Goal: Information Seeking & Learning: Learn about a topic

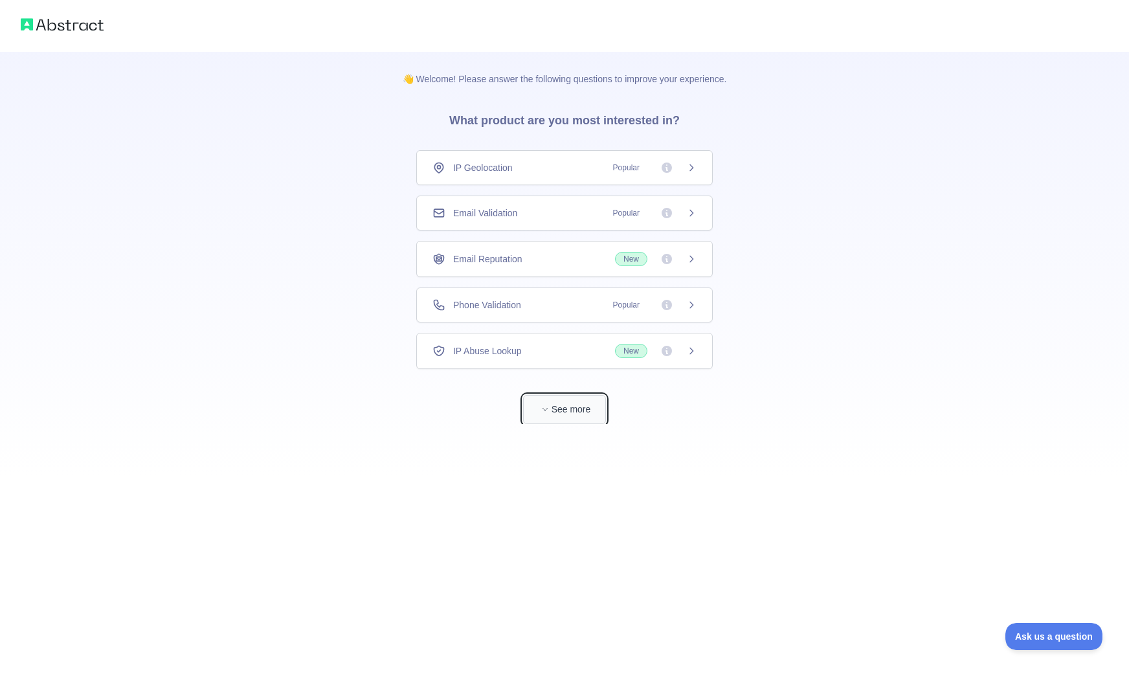
click at [582, 397] on button "See more" at bounding box center [564, 409] width 83 height 29
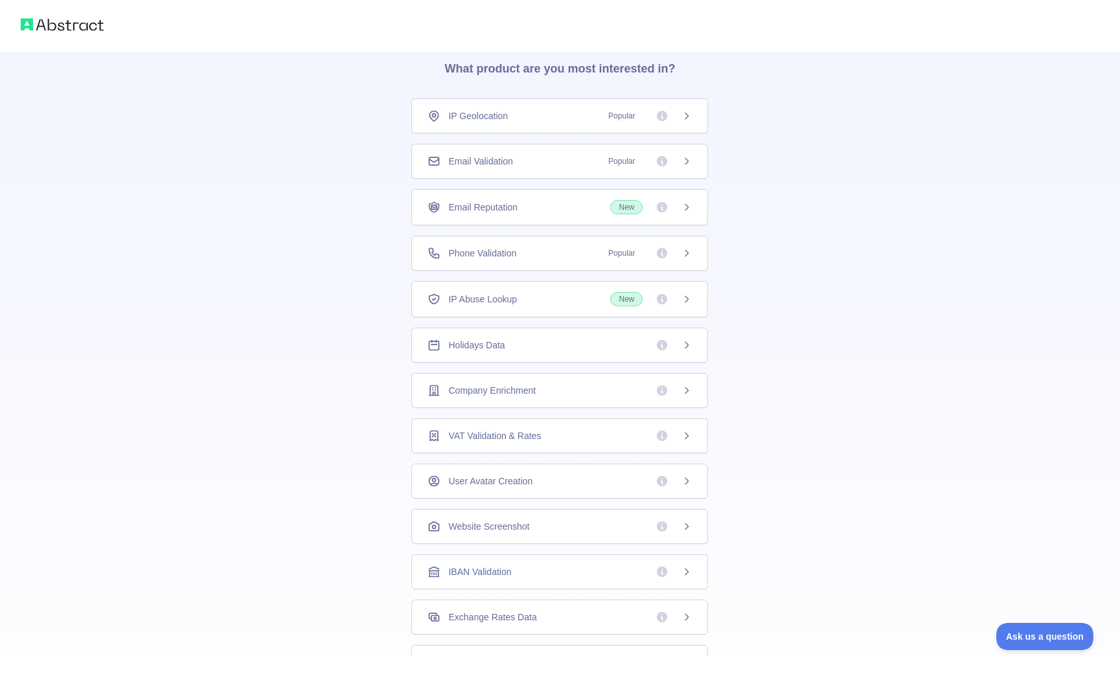
scroll to position [60, 0]
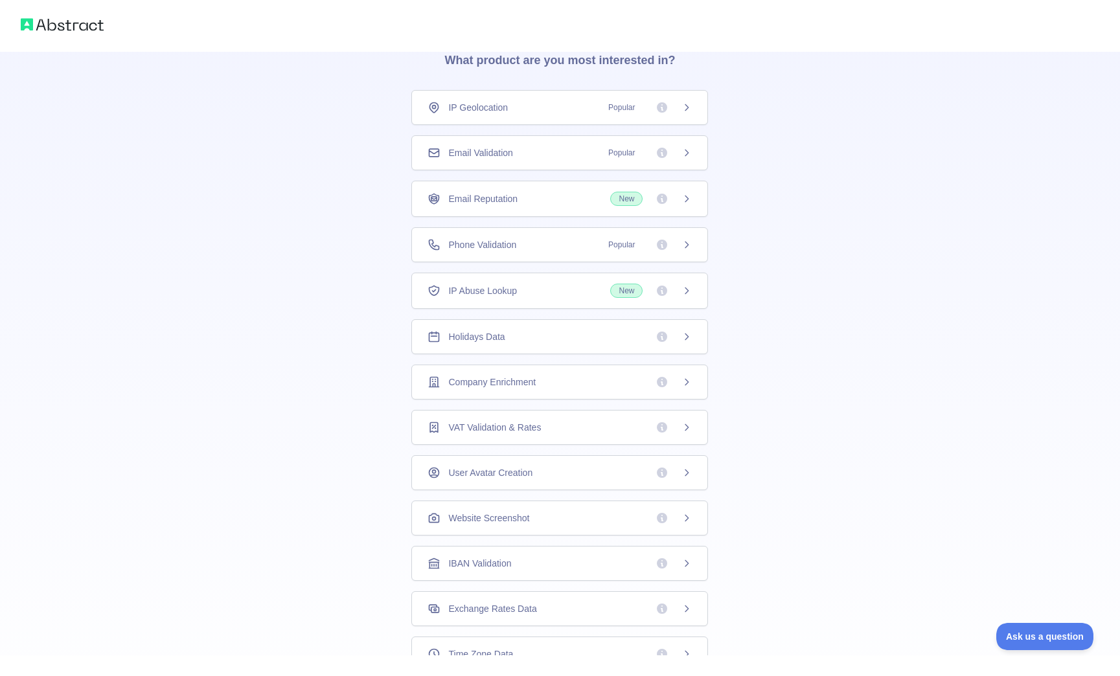
click at [574, 385] on div "Company Enrichment" at bounding box center [559, 382] width 264 height 13
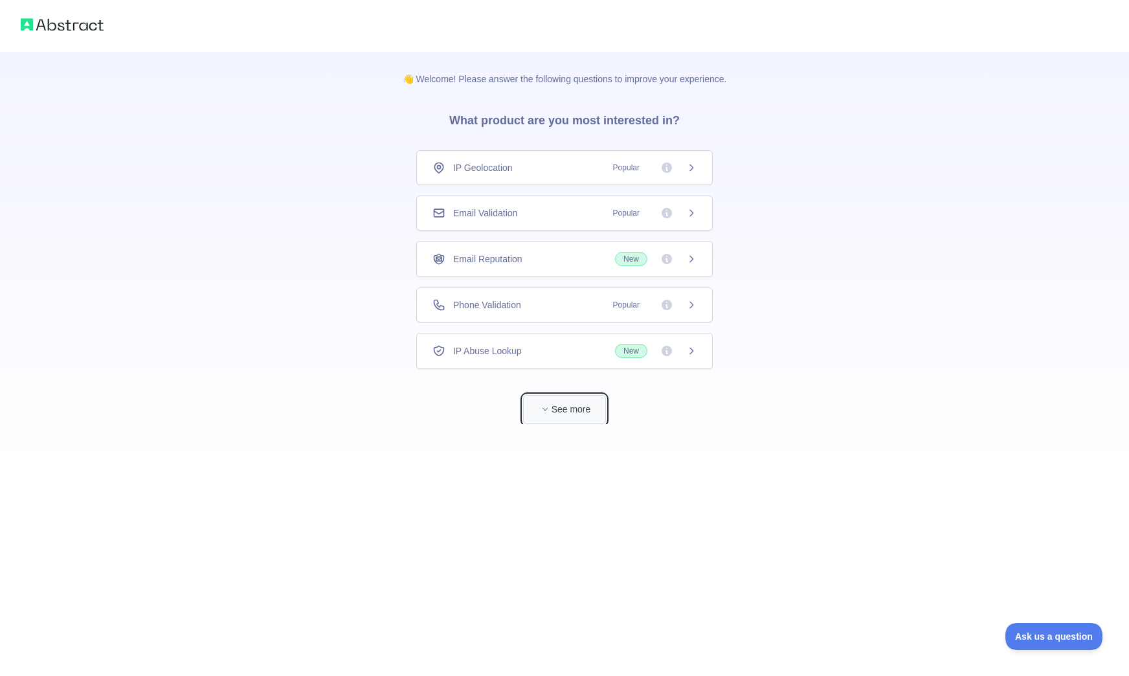
click at [576, 415] on button "See more" at bounding box center [564, 409] width 83 height 29
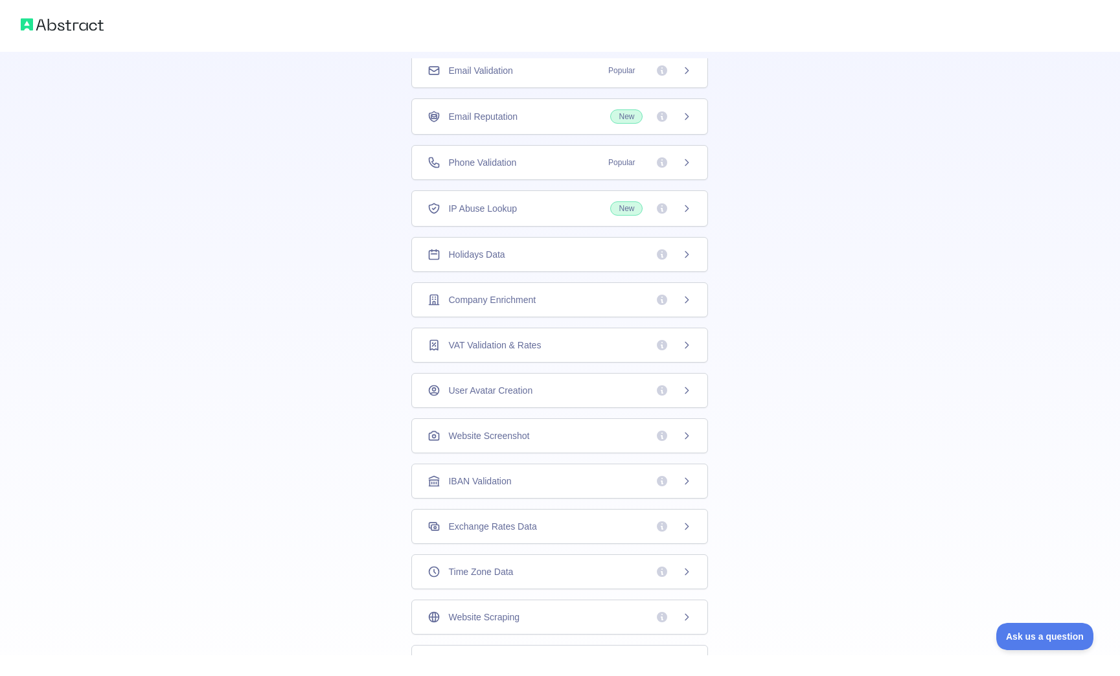
scroll to position [148, 0]
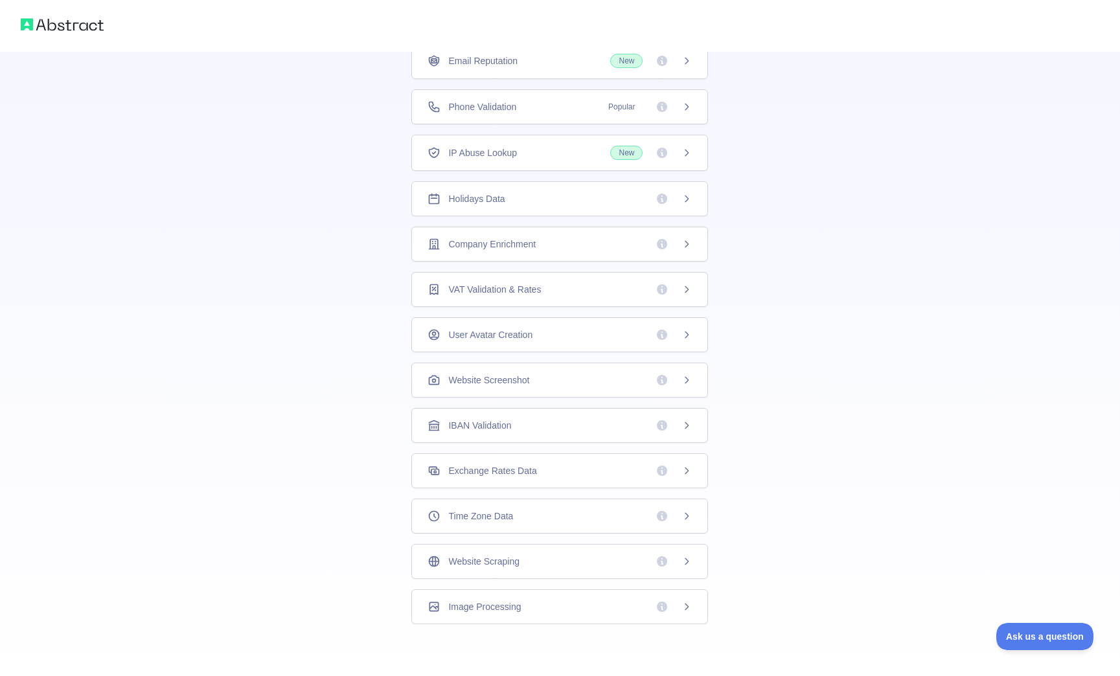
click at [682, 470] on icon at bounding box center [686, 471] width 10 height 10
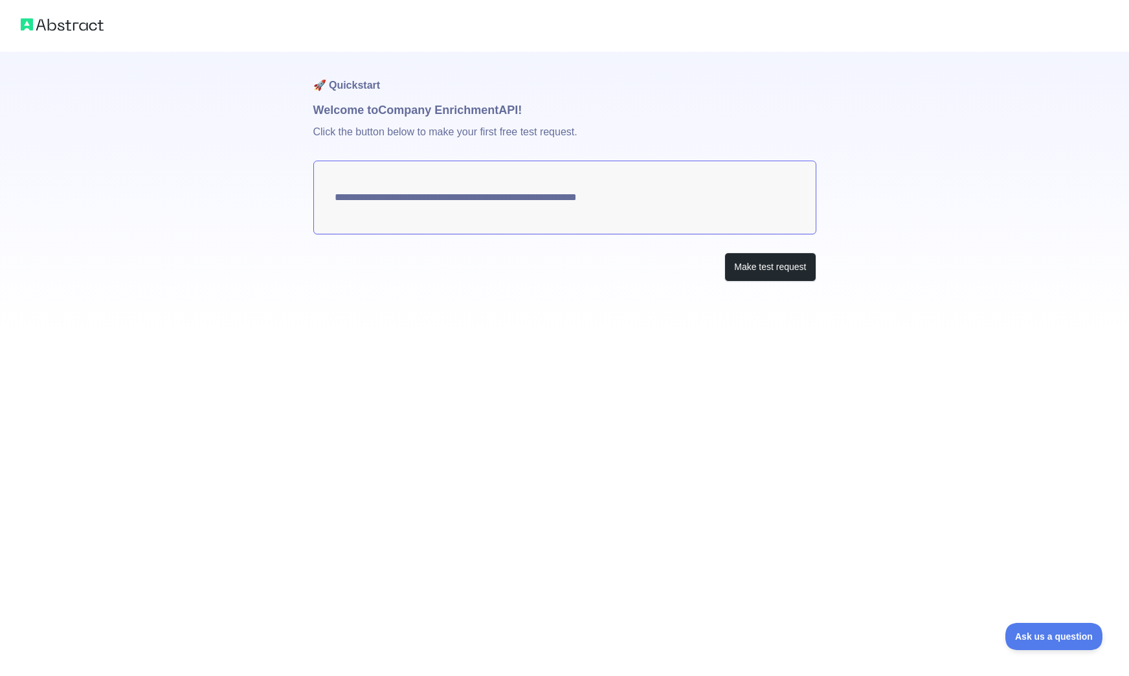
click at [607, 183] on textarea "**********" at bounding box center [564, 198] width 503 height 74
click at [611, 196] on textarea "**********" at bounding box center [564, 198] width 503 height 74
click at [745, 268] on button "Make test request" at bounding box center [770, 267] width 91 height 29
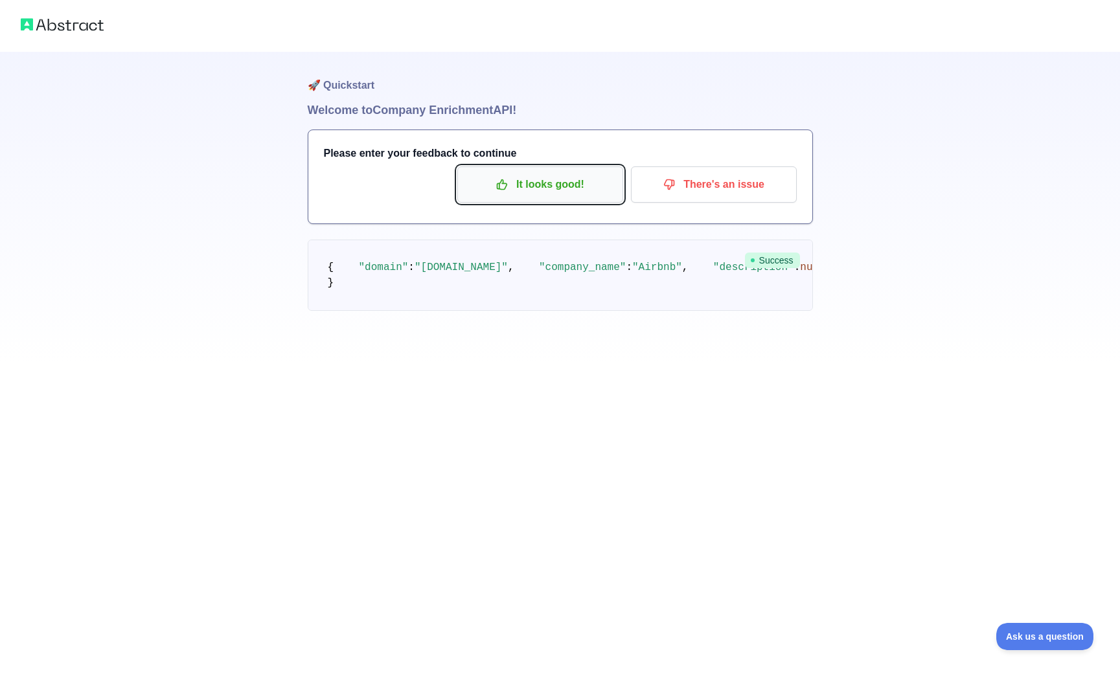
click at [536, 183] on p "It looks good!" at bounding box center [540, 185] width 146 height 22
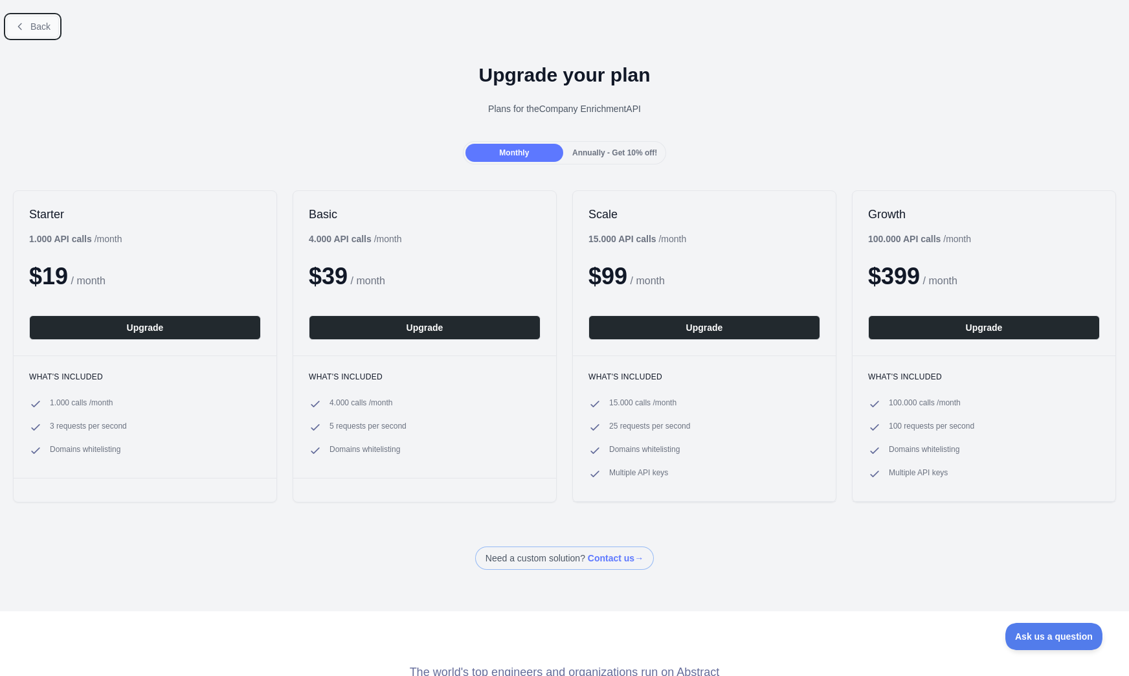
click at [37, 28] on span "Back" at bounding box center [40, 26] width 20 height 10
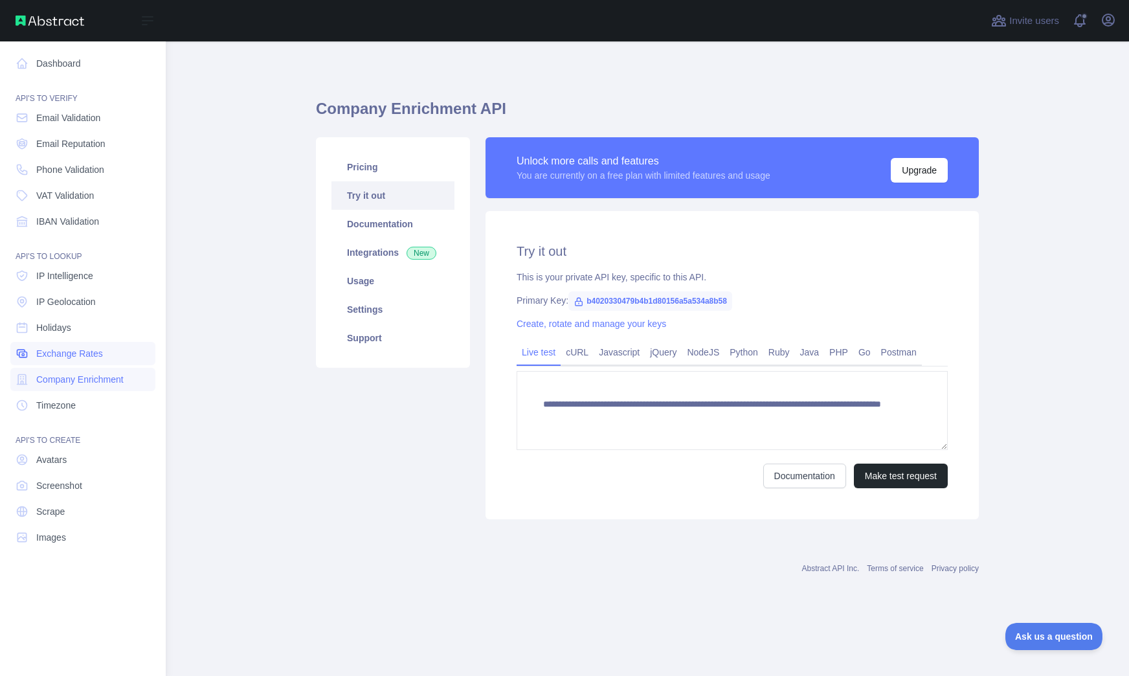
click at [80, 351] on span "Exchange Rates" at bounding box center [69, 353] width 67 height 13
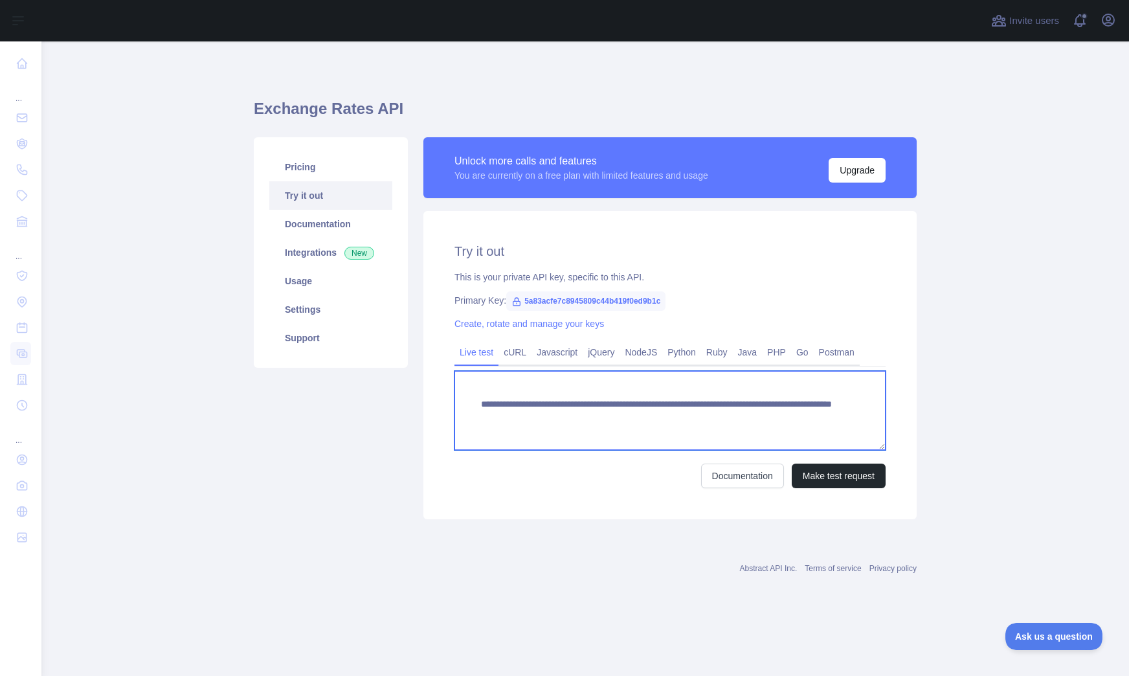
click at [677, 408] on textarea "**********" at bounding box center [670, 410] width 431 height 79
click at [793, 414] on textarea "**********" at bounding box center [670, 410] width 431 height 79
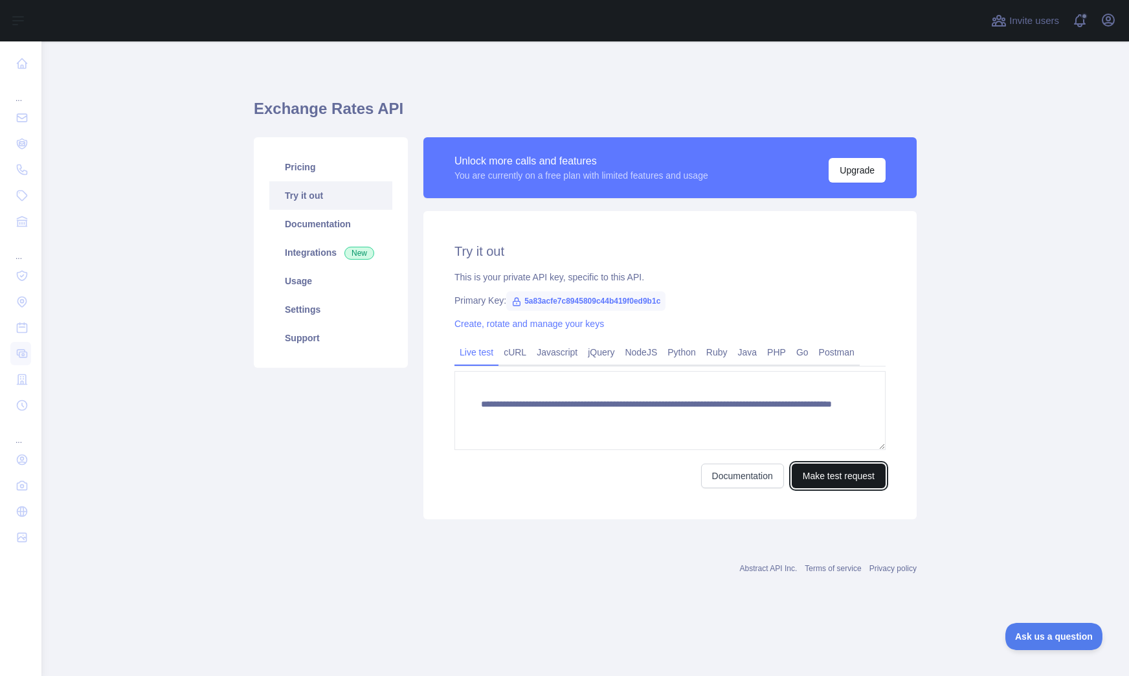
click at [837, 481] on button "Make test request" at bounding box center [839, 476] width 94 height 25
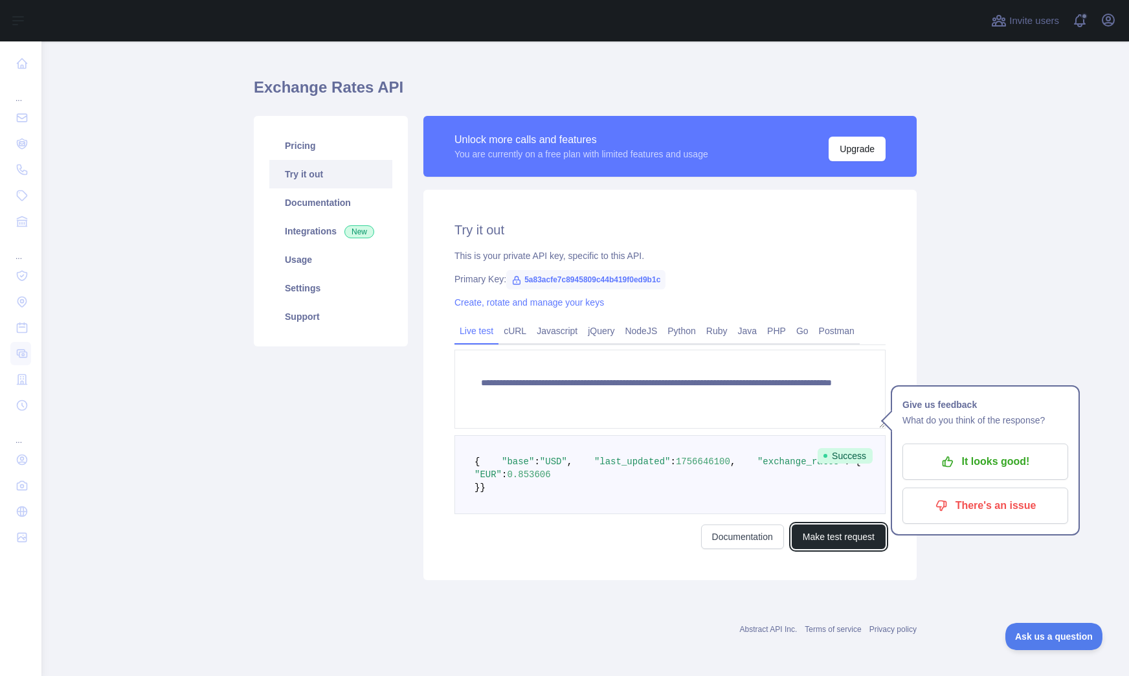
scroll to position [69, 0]
click at [567, 545] on div "Documentation Make test request" at bounding box center [670, 537] width 431 height 25
drag, startPoint x: 582, startPoint y: 438, endPoint x: 650, endPoint y: 438, distance: 68.0
click at [650, 438] on pre "{ "base" : "USD" , "last_updated" : 1756646100 , "exchange_rates" : { "EUR" : 0…" at bounding box center [670, 474] width 431 height 79
drag, startPoint x: 552, startPoint y: 466, endPoint x: 609, endPoint y: 466, distance: 57.0
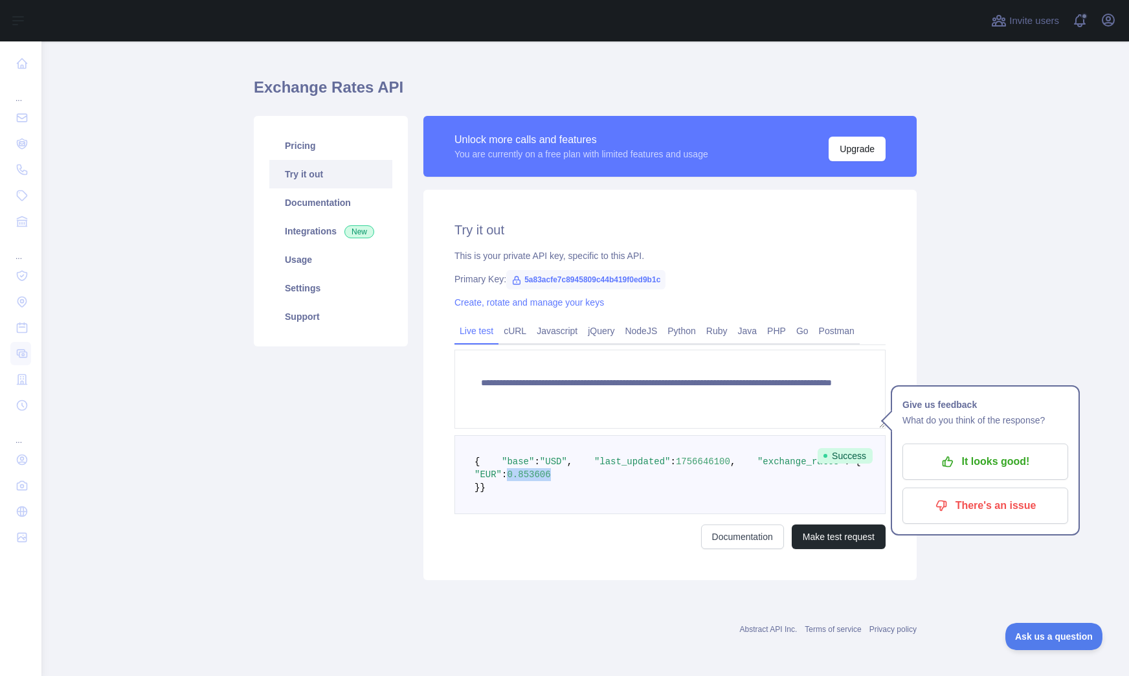
click at [609, 466] on pre "{ "base" : "USD" , "last_updated" : 1756646100 , "exchange_rates" : { "EUR" : 0…" at bounding box center [670, 474] width 431 height 79
click at [580, 558] on div "**********" at bounding box center [670, 385] width 493 height 391
click at [685, 321] on link "Python" at bounding box center [682, 331] width 39 height 21
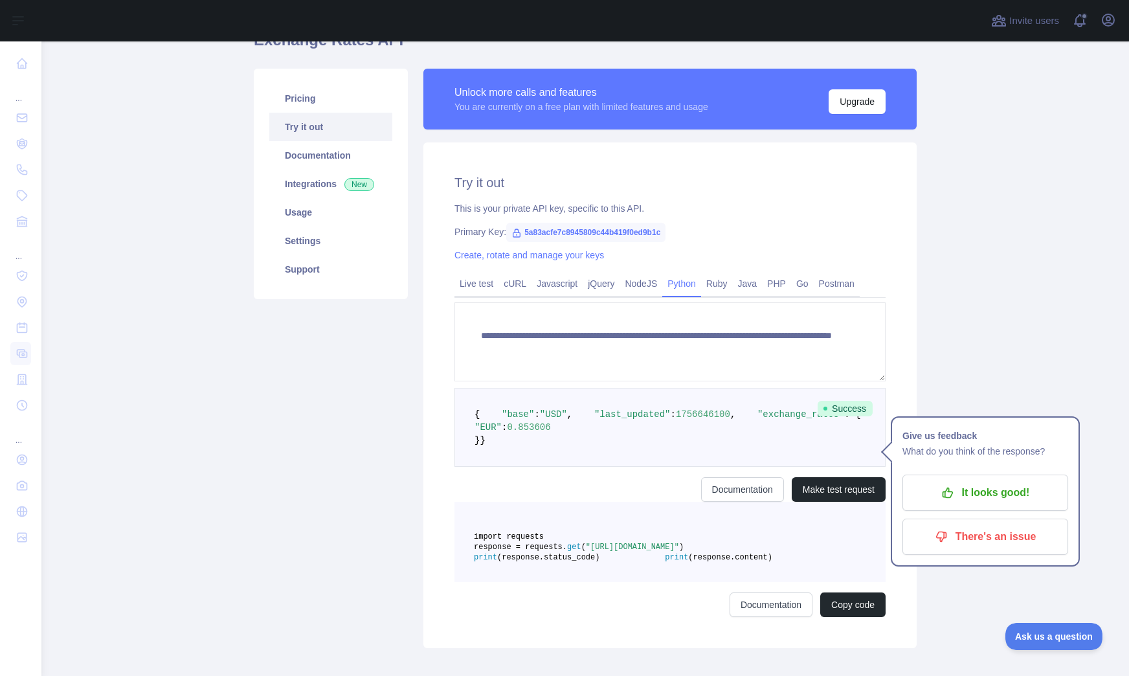
scroll to position [0, 0]
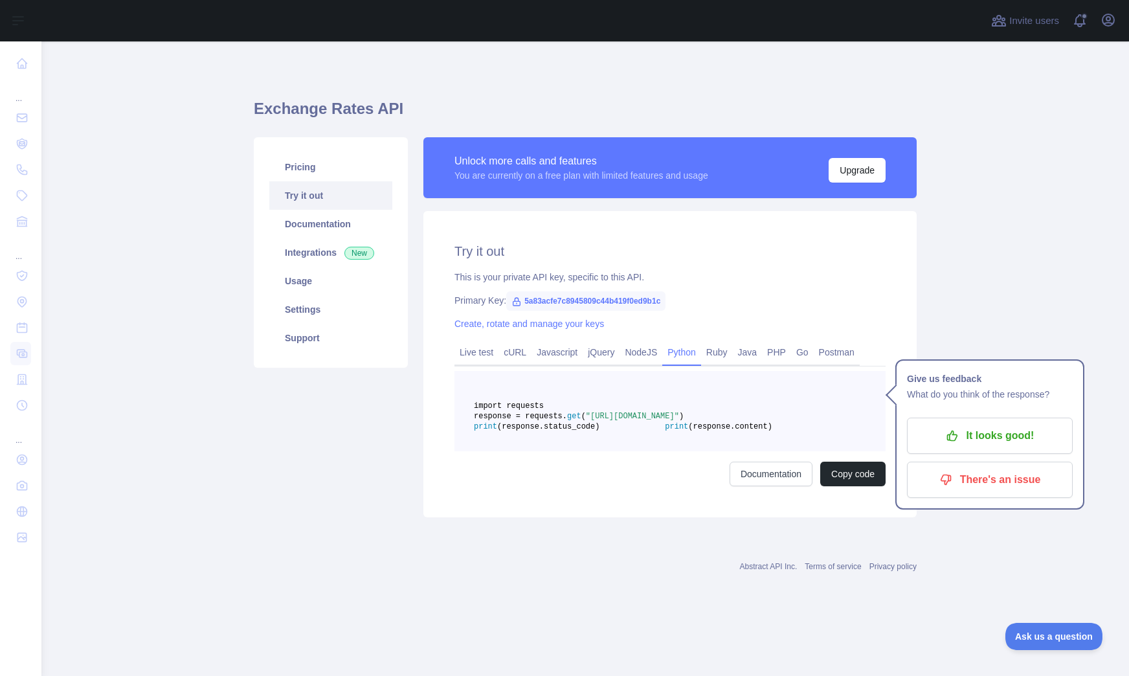
click at [589, 301] on span "5a83acfe7c8945809c44b419f0ed9b1c" at bounding box center [585, 300] width 159 height 19
click at [310, 227] on link "Documentation" at bounding box center [330, 224] width 123 height 28
click at [298, 281] on link "Usage" at bounding box center [330, 281] width 123 height 28
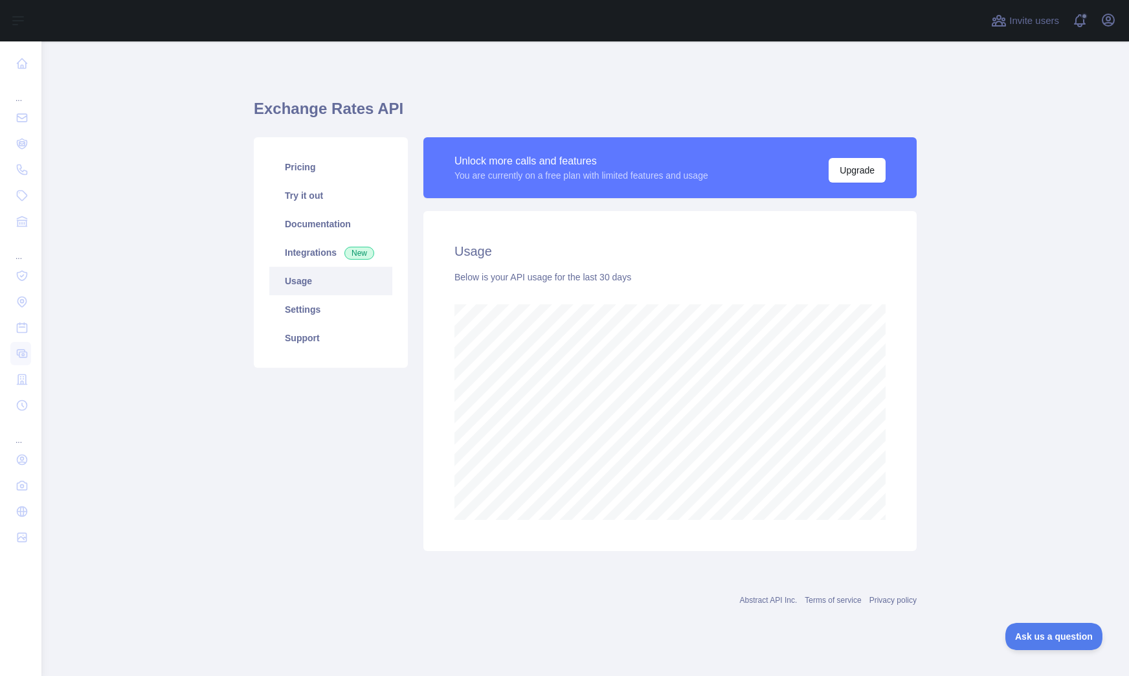
scroll to position [635, 1088]
click at [298, 306] on link "Settings" at bounding box center [330, 309] width 123 height 28
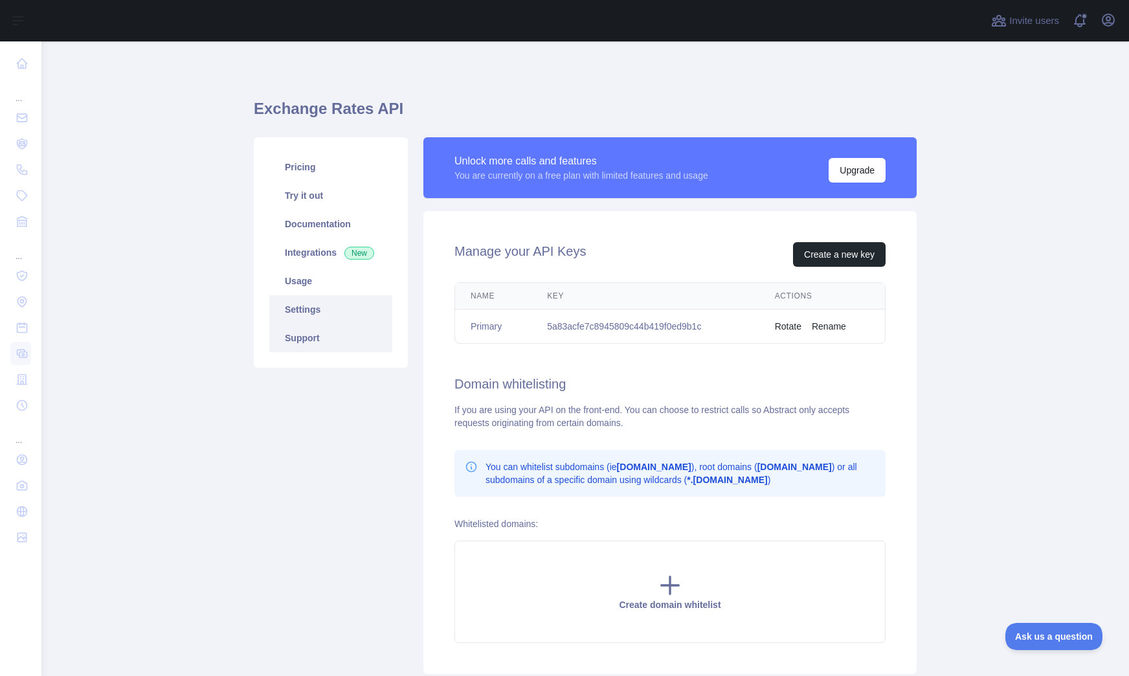
click at [303, 339] on link "Support" at bounding box center [330, 338] width 123 height 28
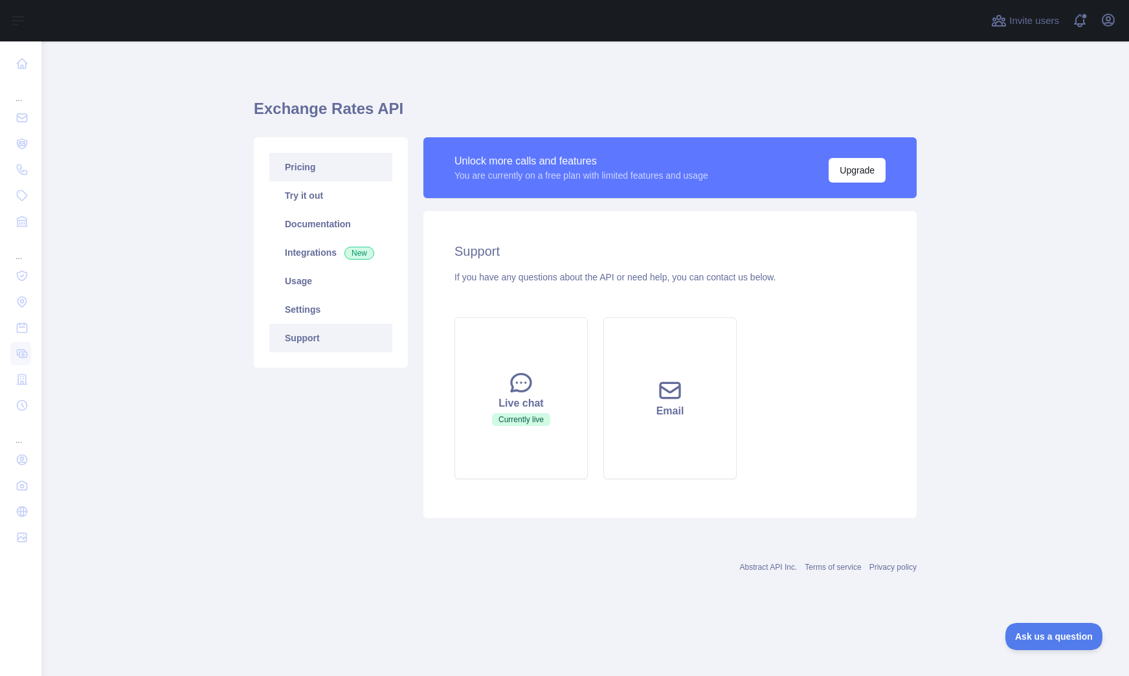
click at [295, 168] on link "Pricing" at bounding box center [330, 167] width 123 height 28
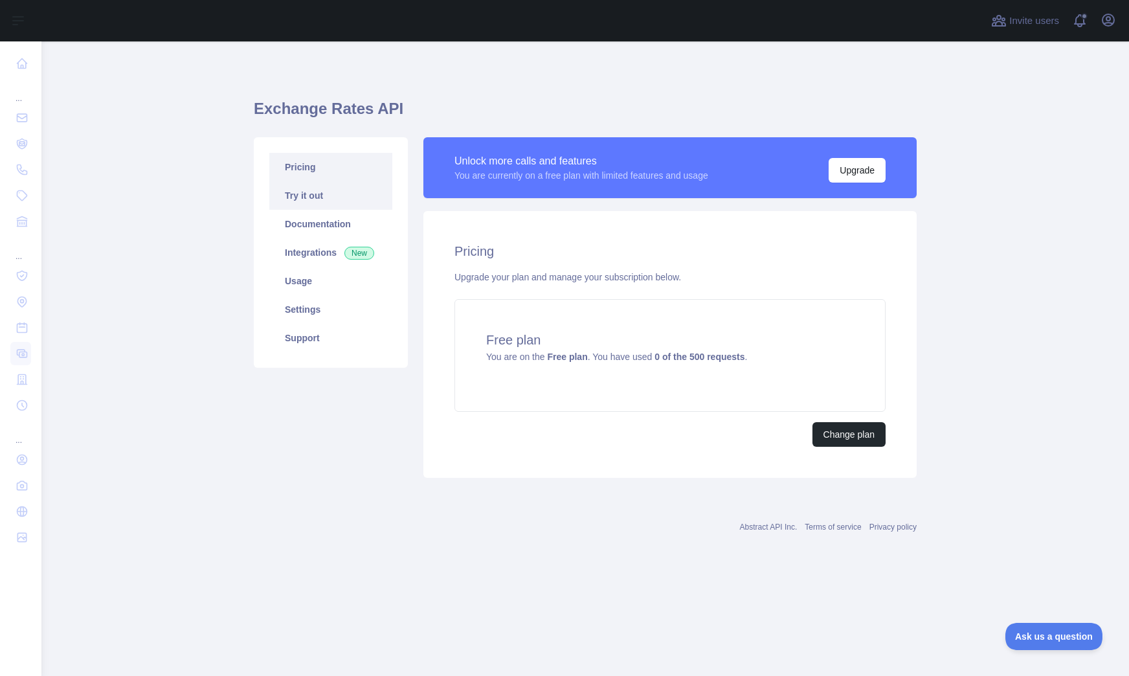
click at [299, 191] on link "Try it out" at bounding box center [330, 195] width 123 height 28
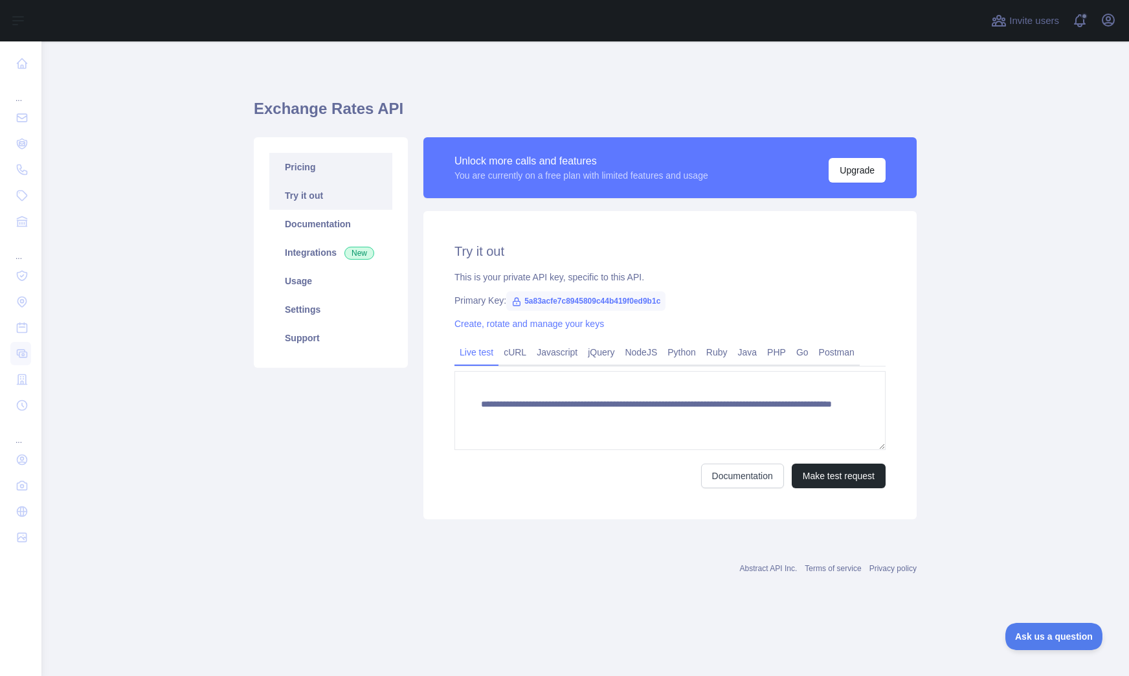
click at [309, 166] on link "Pricing" at bounding box center [330, 167] width 123 height 28
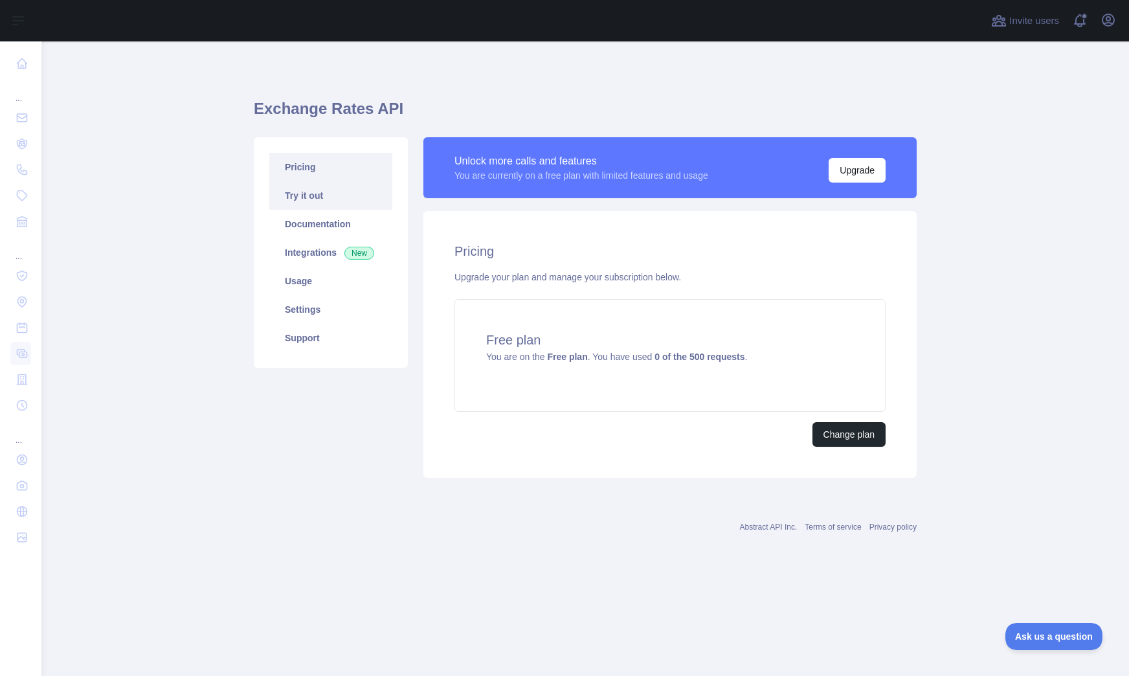
click at [307, 196] on link "Try it out" at bounding box center [330, 195] width 123 height 28
